Goal: Task Accomplishment & Management: Use online tool/utility

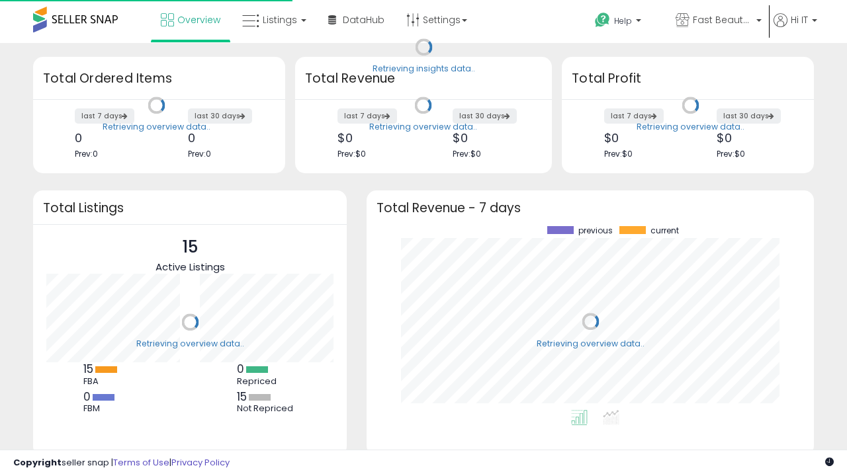
scroll to position [184, 421]
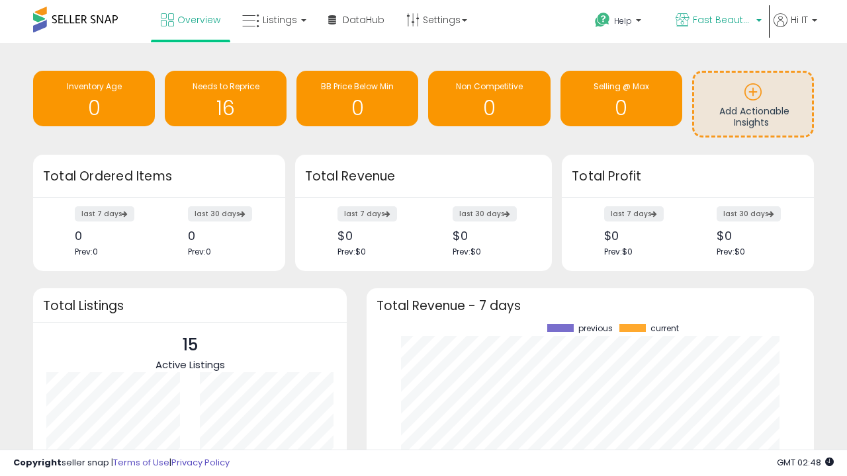
click at [717, 21] on span "Fast Beauty ([GEOGRAPHIC_DATA])" at bounding box center [722, 19] width 60 height 13
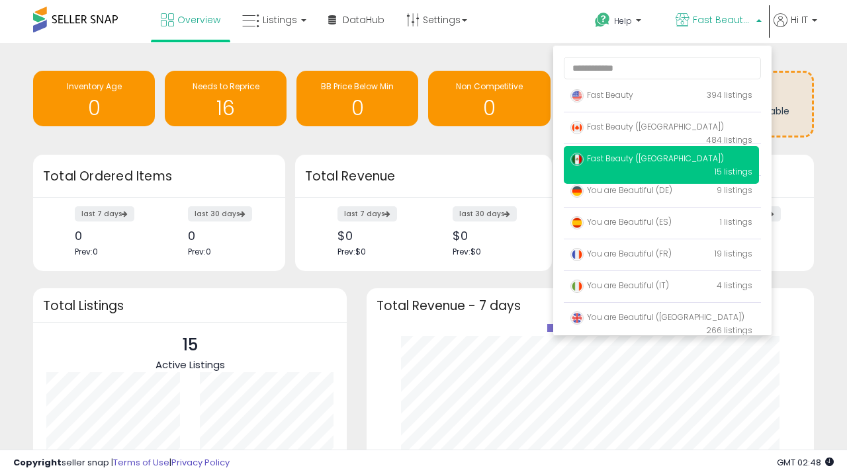
click at [661, 288] on span "You are Beautiful (IT)" at bounding box center [619, 285] width 99 height 11
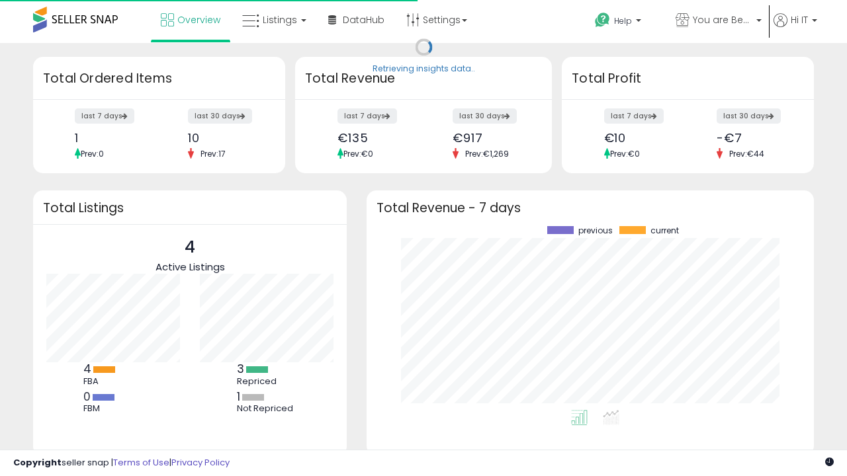
scroll to position [184, 421]
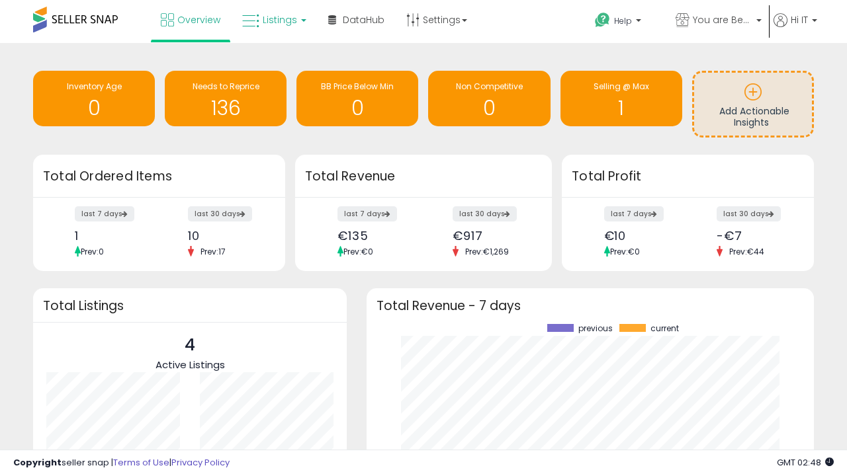
click at [272, 20] on span "Listings" at bounding box center [280, 19] width 34 height 13
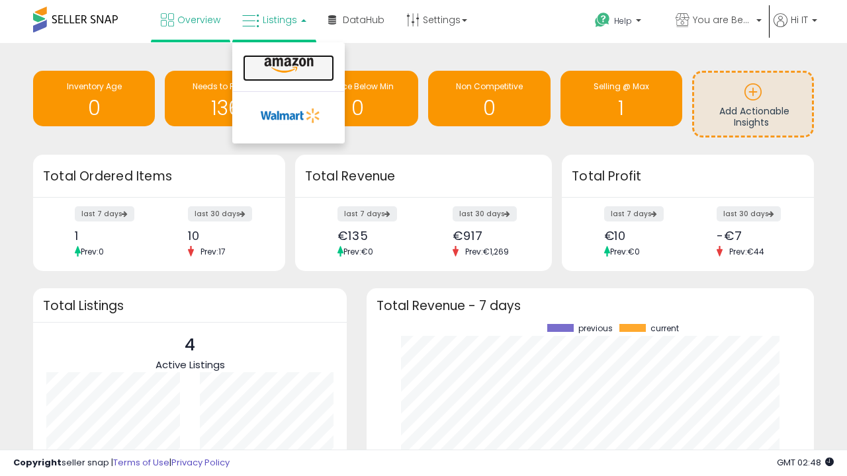
click at [287, 65] on icon at bounding box center [289, 65] width 58 height 17
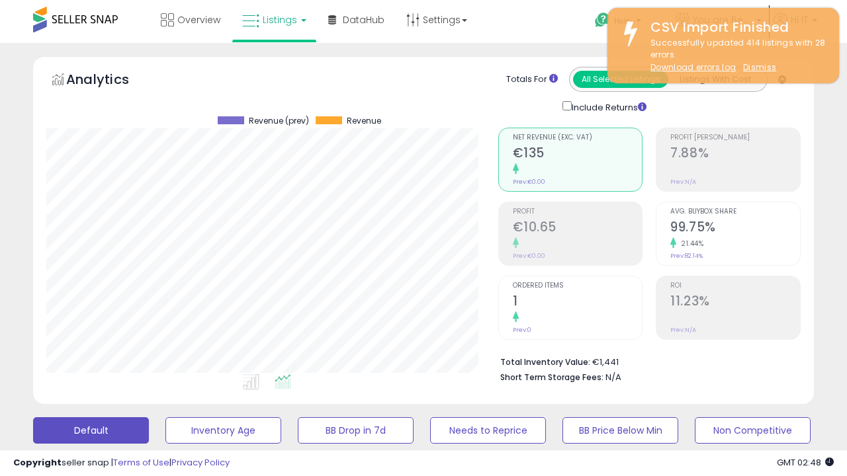
scroll to position [271, 451]
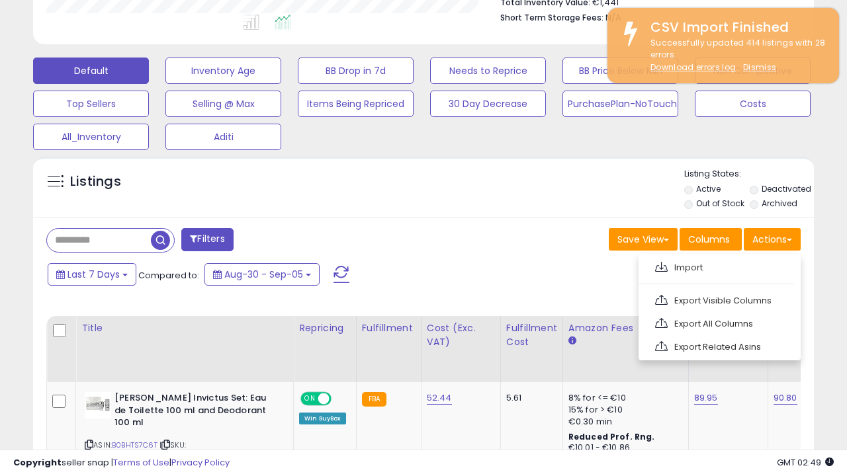
click at [661, 265] on span at bounding box center [661, 267] width 13 height 10
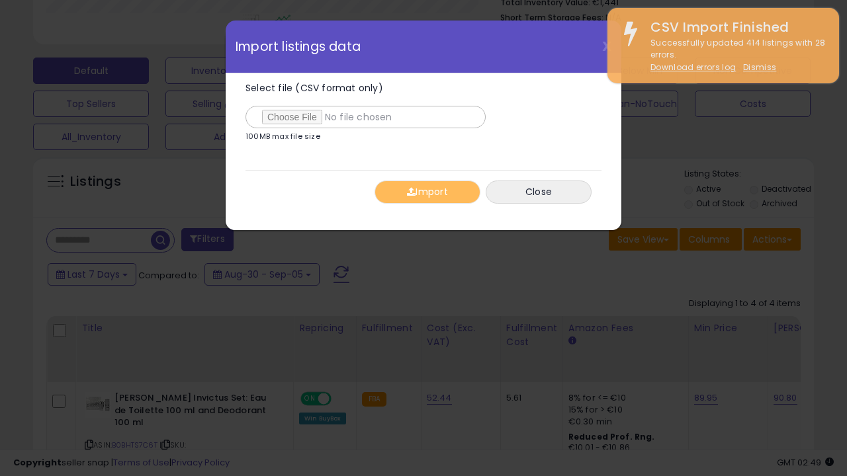
type input "**********"
click at [427, 192] on button "Import" at bounding box center [427, 192] width 106 height 23
